Goal: Transaction & Acquisition: Obtain resource

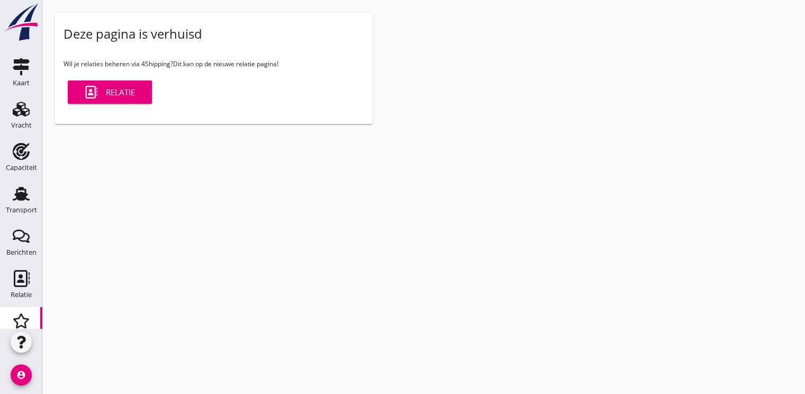
scroll to position [53, 0]
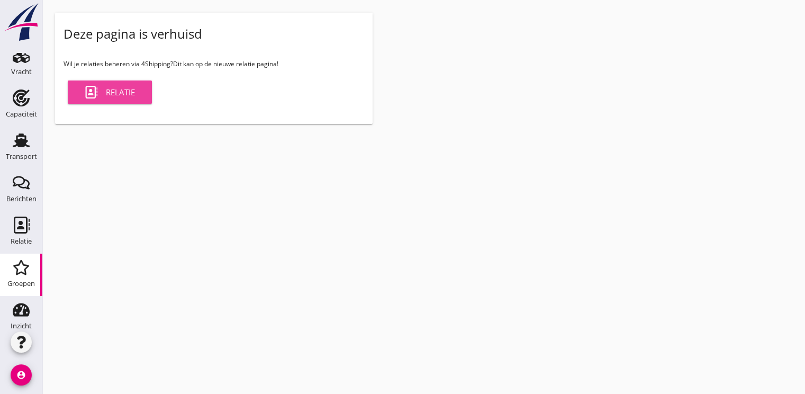
click at [126, 96] on div "Relatie" at bounding box center [110, 92] width 50 height 13
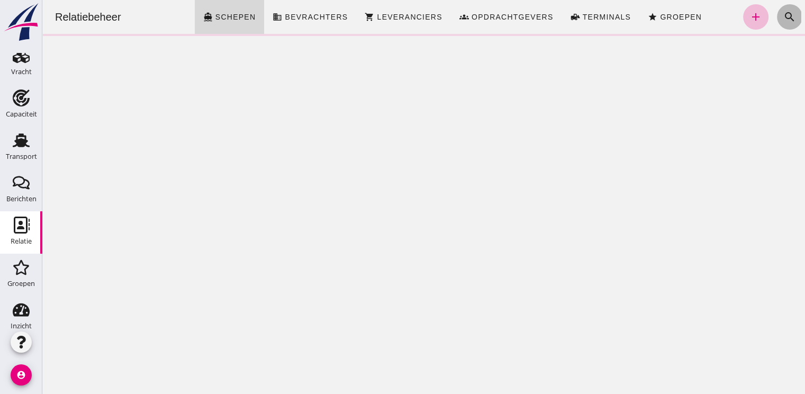
click at [783, 15] on icon "search" at bounding box center [789, 17] width 13 height 13
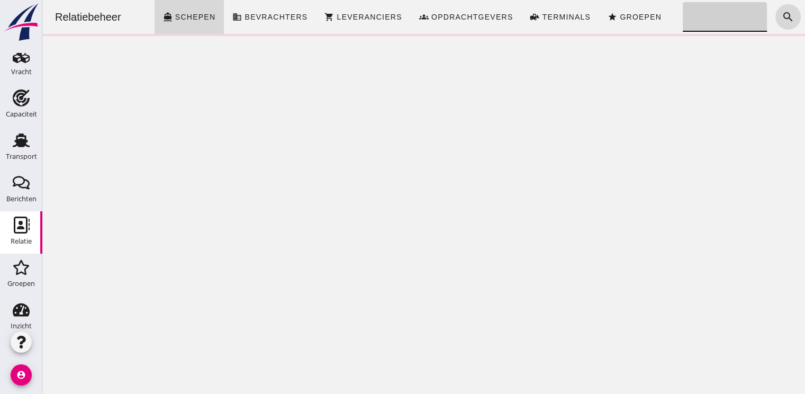
click input "Zoeken..."
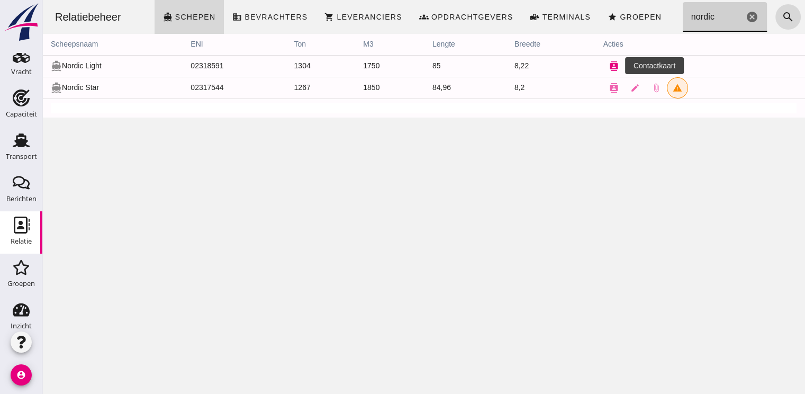
type input "nordic"
click at [612, 68] on icon "contacts" at bounding box center [614, 66] width 10 height 10
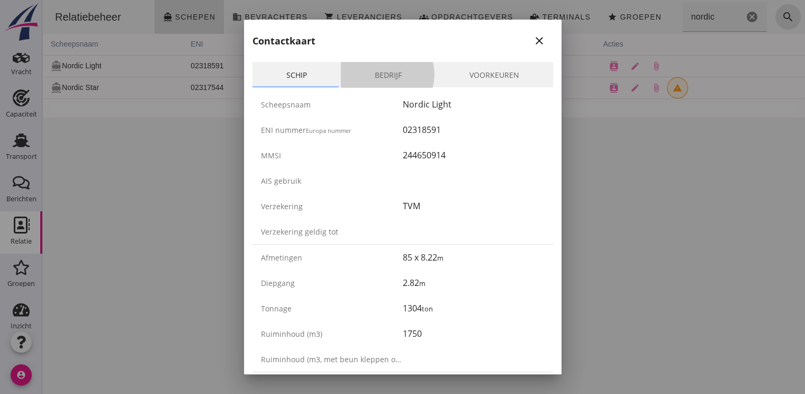
click at [403, 69] on link "Bedrijf" at bounding box center [388, 74] width 95 height 25
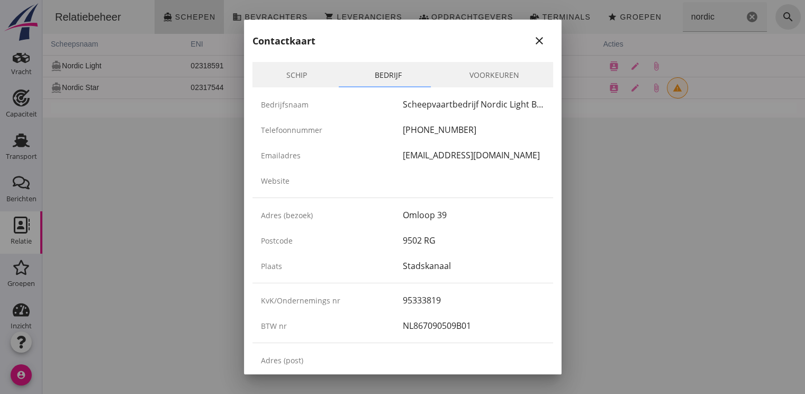
click at [533, 46] on icon "close" at bounding box center [539, 40] width 13 height 13
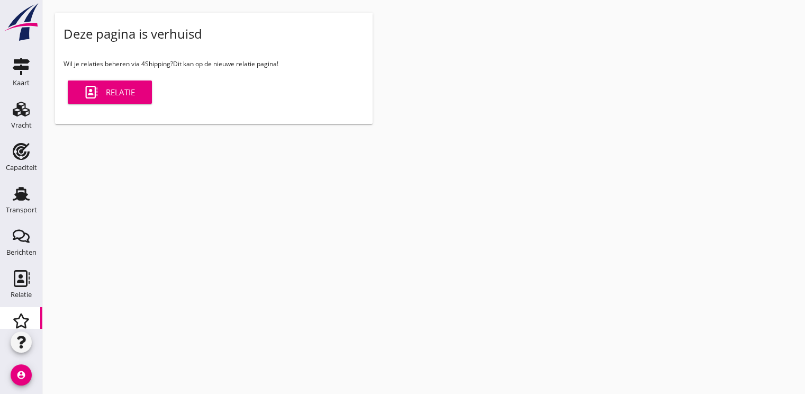
scroll to position [53, 0]
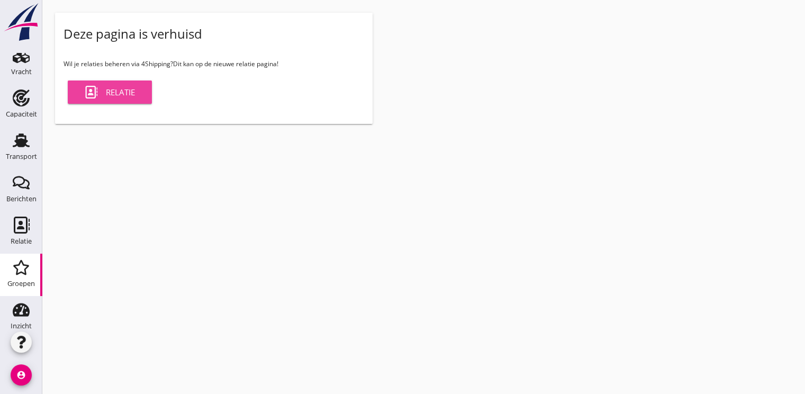
click at [116, 87] on div "Relatie" at bounding box center [110, 92] width 50 height 13
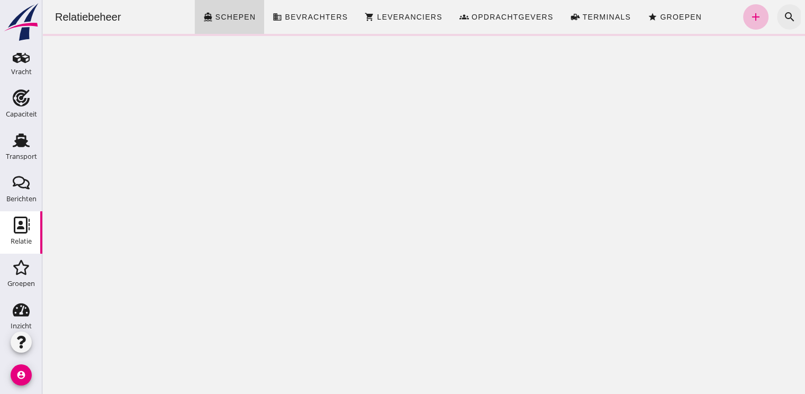
click at [783, 19] on icon "search" at bounding box center [789, 17] width 13 height 13
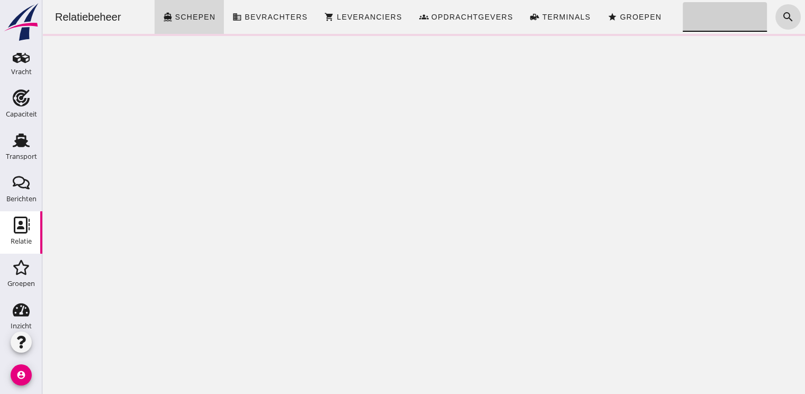
click input "Zoeken..."
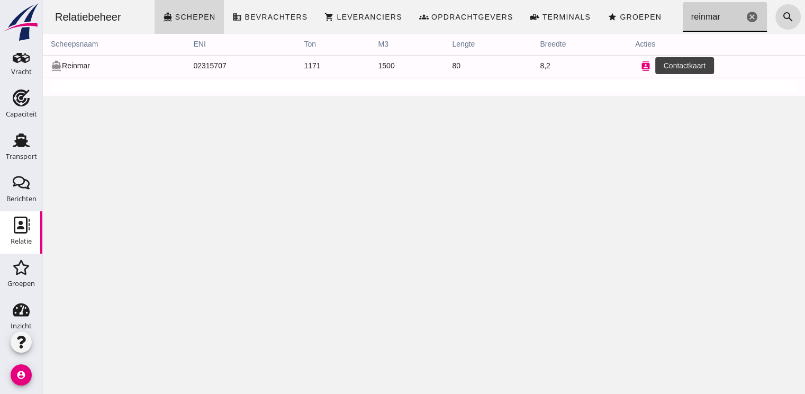
type input "reinmar"
click at [642, 65] on icon "contacts" at bounding box center [646, 66] width 10 height 10
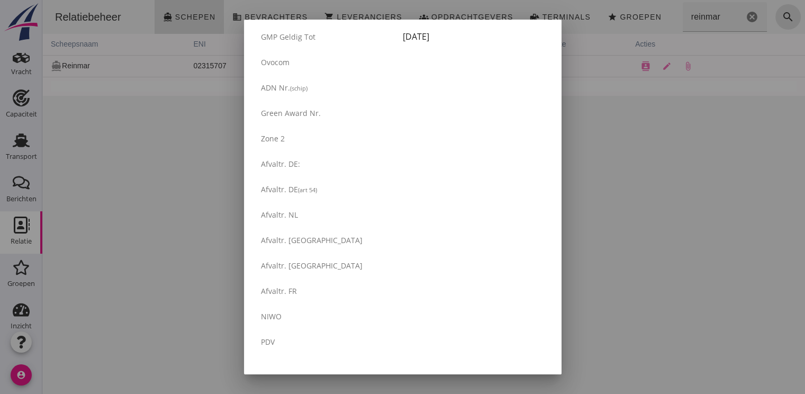
scroll to position [1794, 0]
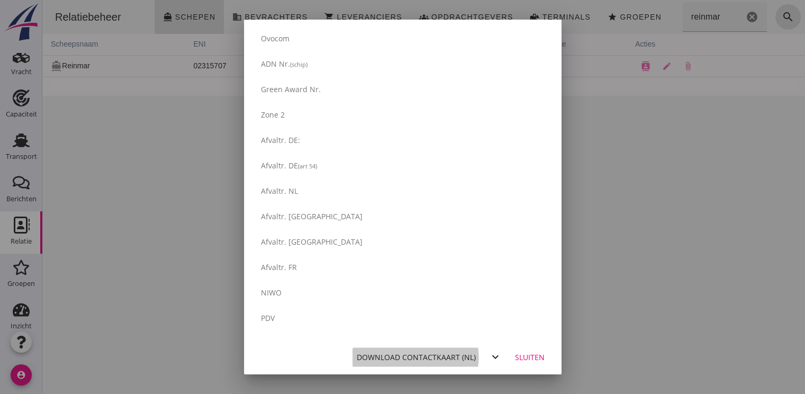
click at [426, 357] on div "Download contactkaart (nl)" at bounding box center [416, 356] width 119 height 11
click at [519, 358] on div "Sluiten" at bounding box center [530, 356] width 30 height 11
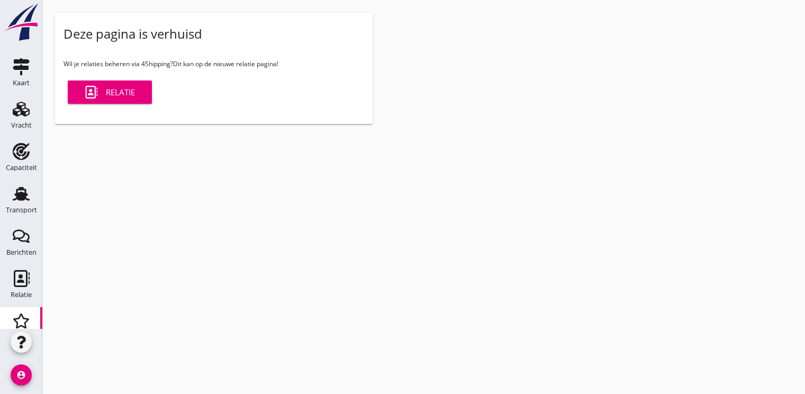
scroll to position [53, 0]
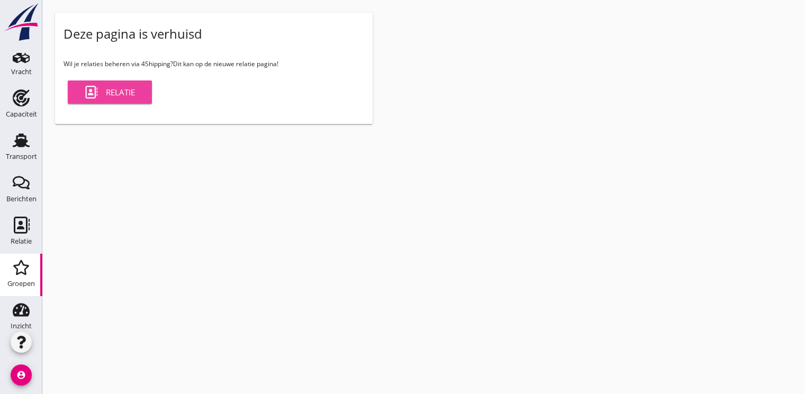
click at [110, 82] on link "Relatie" at bounding box center [110, 91] width 84 height 23
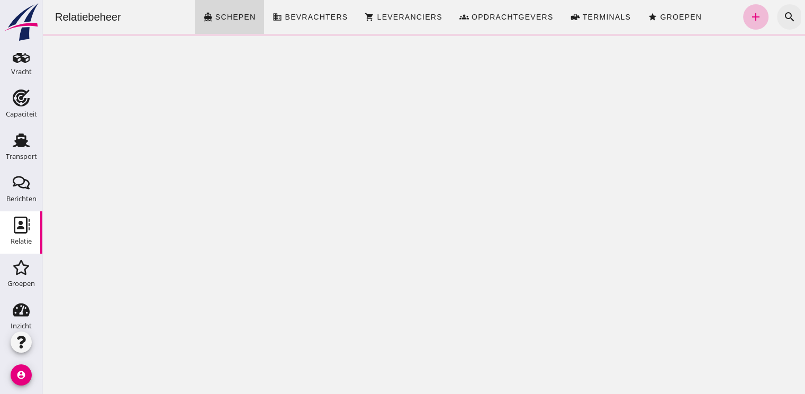
click at [783, 17] on icon "search" at bounding box center [789, 17] width 13 height 13
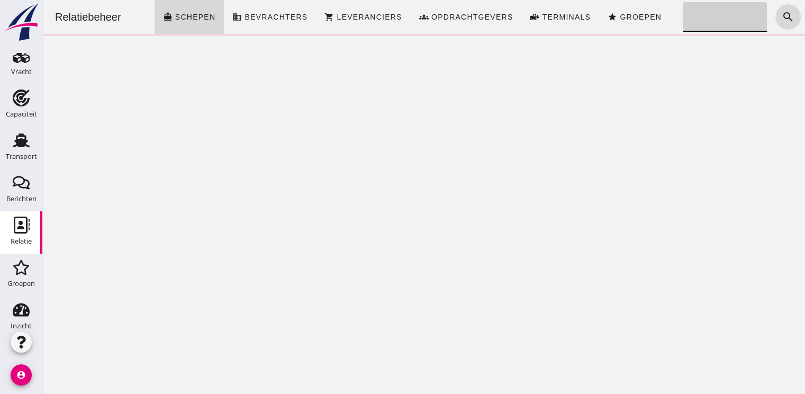
click input "Zoeken..."
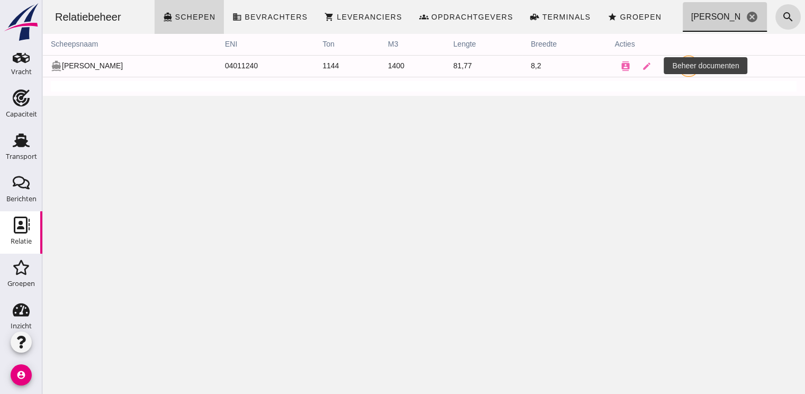
type input "[PERSON_NAME]"
click at [662, 68] on icon "attach_file" at bounding box center [667, 66] width 10 height 10
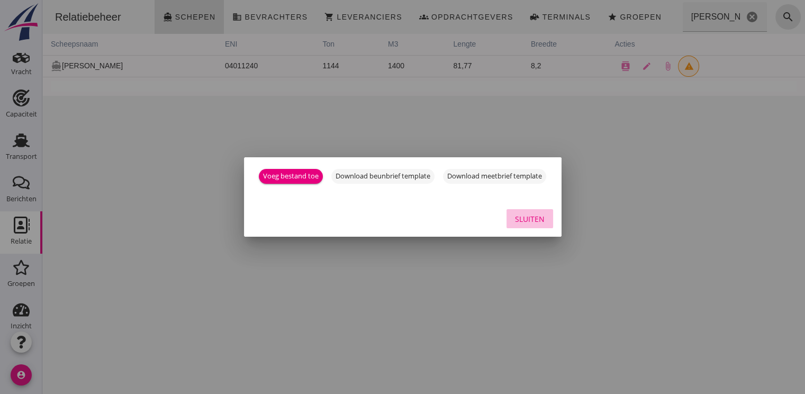
click at [539, 221] on div "Sluiten" at bounding box center [530, 218] width 30 height 11
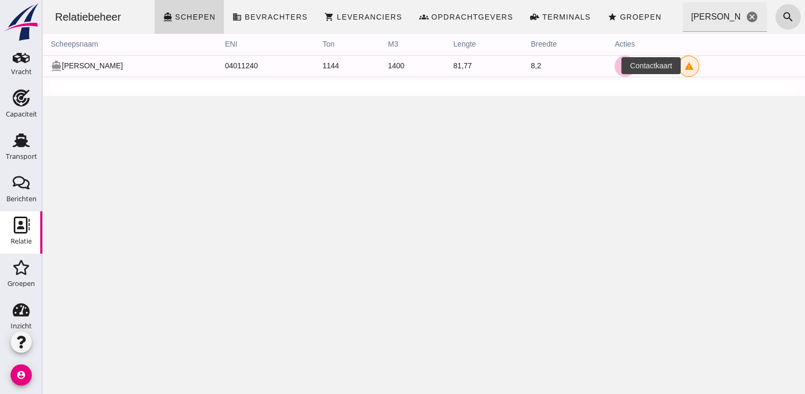
click at [620, 70] on icon "contacts" at bounding box center [625, 66] width 10 height 10
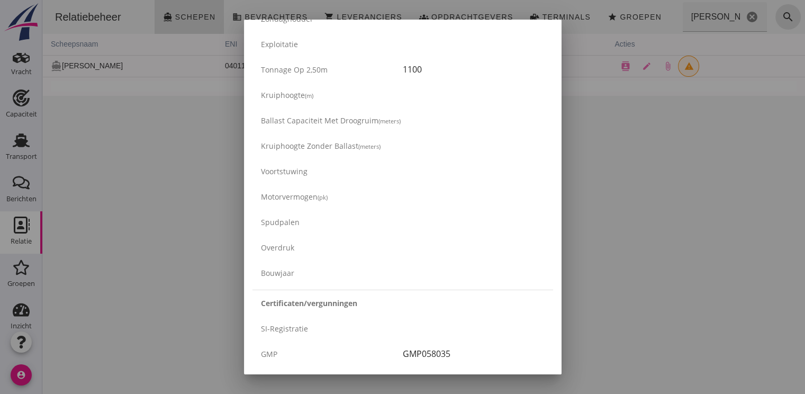
scroll to position [1794, 0]
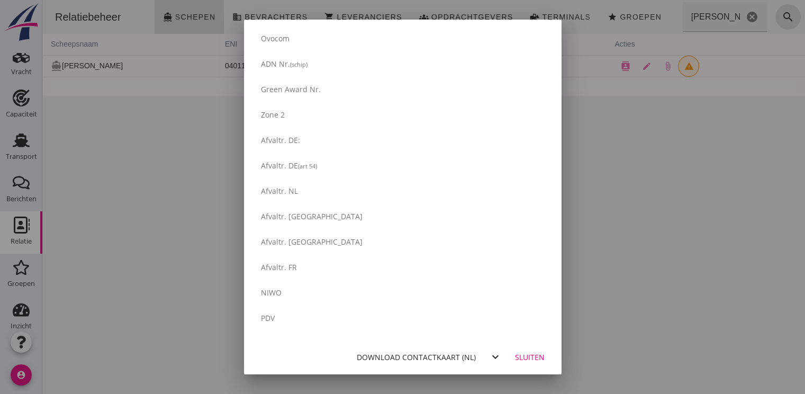
click at [415, 359] on div "Download contactkaart (nl)" at bounding box center [416, 356] width 119 height 11
click at [530, 356] on div "Sluiten" at bounding box center [530, 356] width 30 height 11
